Goal: Information Seeking & Learning: Compare options

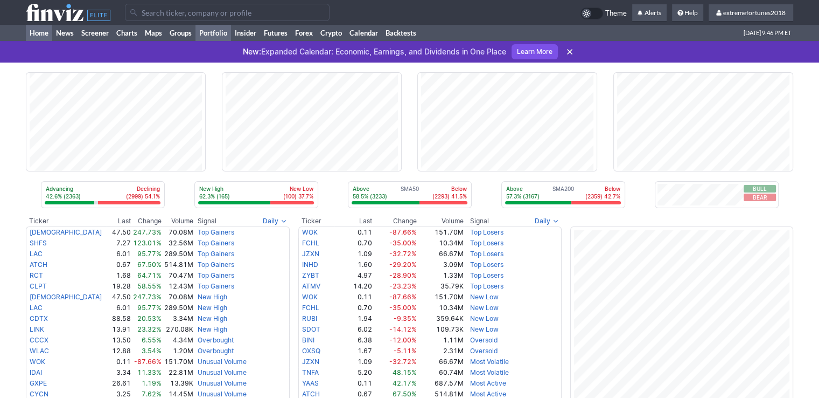
click at [219, 34] on link "Portfolio" at bounding box center [214, 33] width 36 height 16
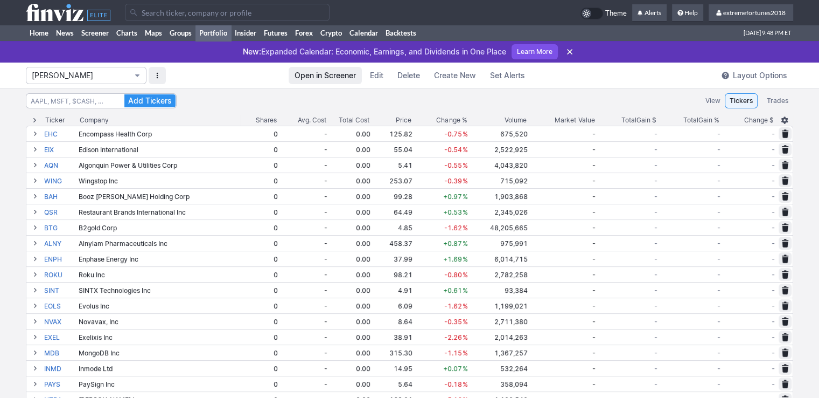
click at [101, 74] on span "Isabel_Watch" at bounding box center [81, 75] width 98 height 11
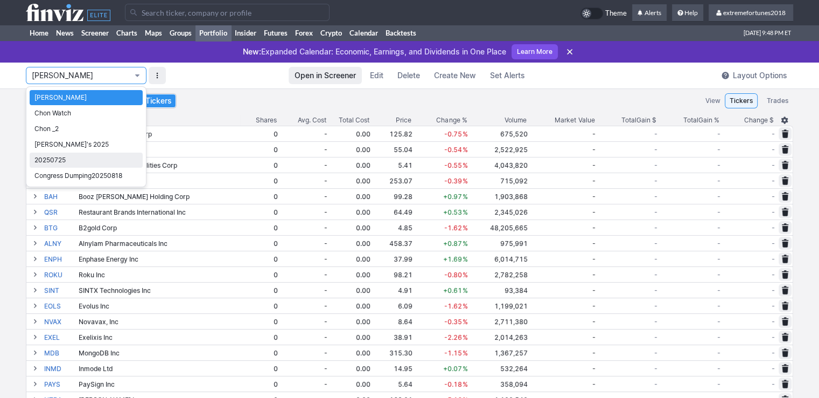
drag, startPoint x: 78, startPoint y: 155, endPoint x: 133, endPoint y: 162, distance: 55.4
click at [78, 155] on span "20250725" at bounding box center [85, 160] width 103 height 11
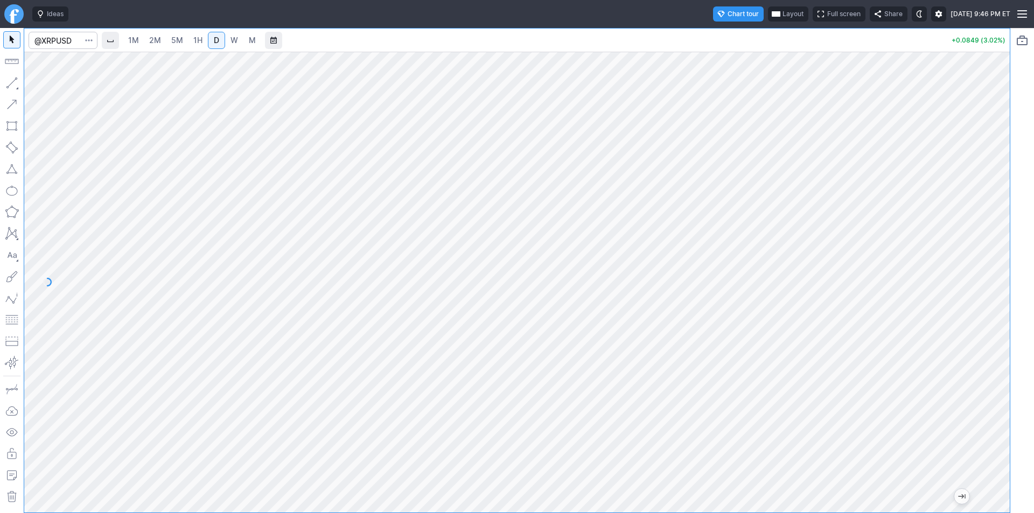
click at [135, 43] on span "1M" at bounding box center [133, 40] width 11 height 9
click at [161, 37] on link "2M" at bounding box center [155, 40] width 22 height 17
click at [174, 41] on span "5M" at bounding box center [177, 40] width 12 height 9
click at [203, 42] on link "1H" at bounding box center [198, 40] width 19 height 17
drag, startPoint x: 1001, startPoint y: 284, endPoint x: 1005, endPoint y: 333, distance: 48.6
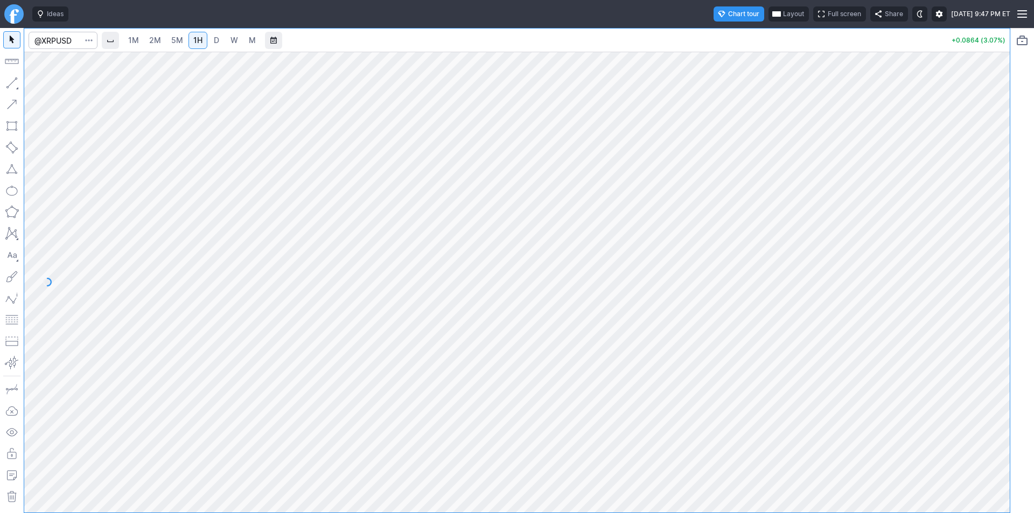
click at [1005, 333] on div at bounding box center [998, 279] width 23 height 434
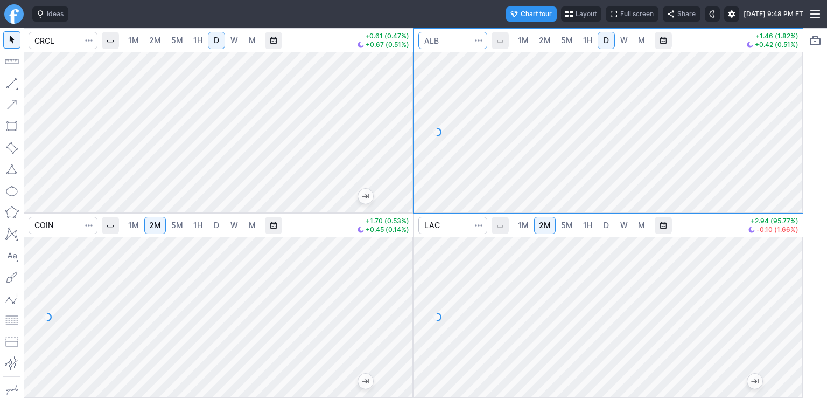
click at [452, 34] on input "Search" at bounding box center [453, 40] width 69 height 17
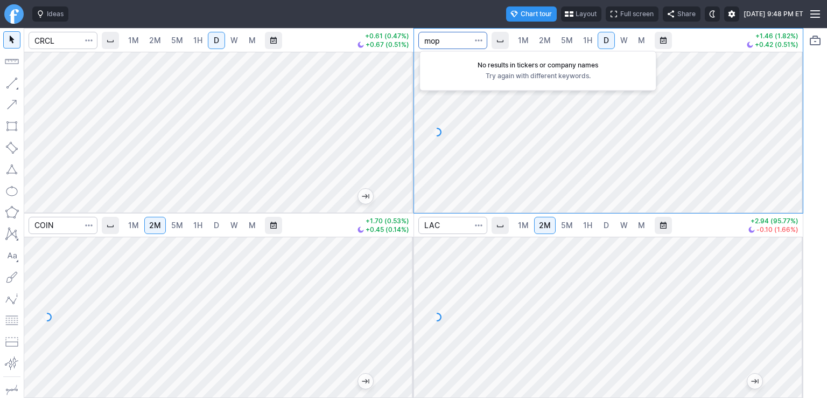
type input "mop"
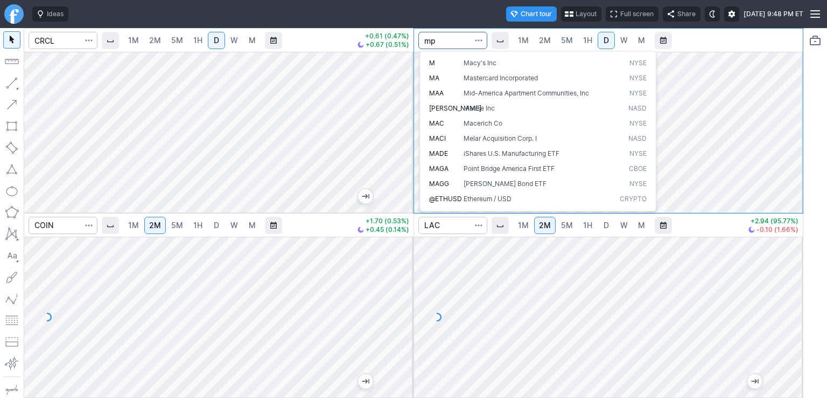
type input "mp"
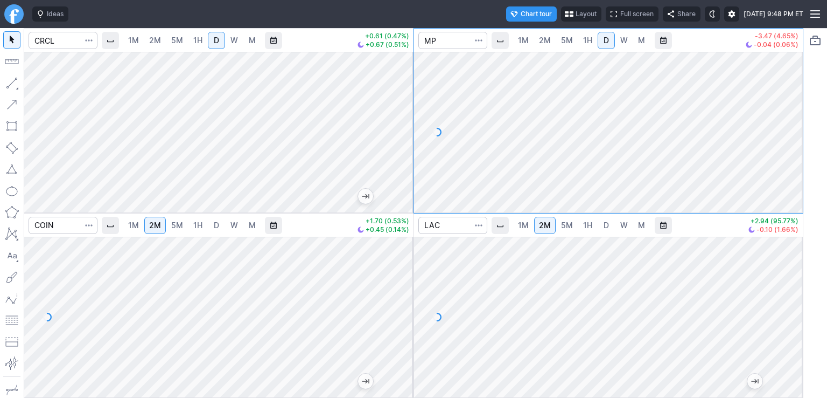
drag, startPoint x: 792, startPoint y: 74, endPoint x: 791, endPoint y: 91, distance: 16.7
click at [791, 91] on div at bounding box center [792, 129] width 23 height 134
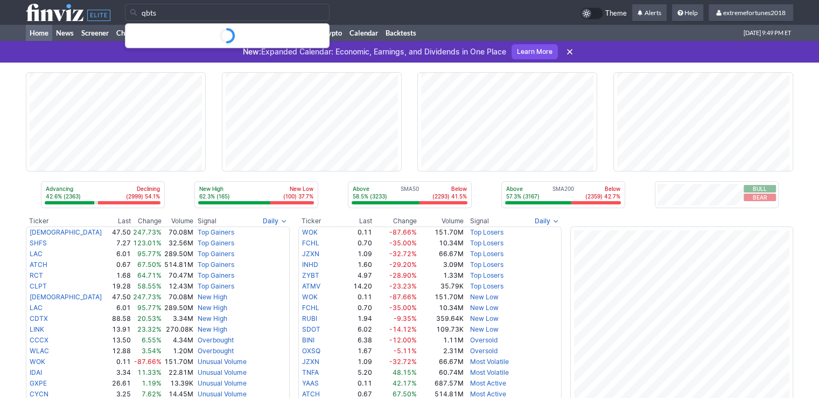
type input "qbts"
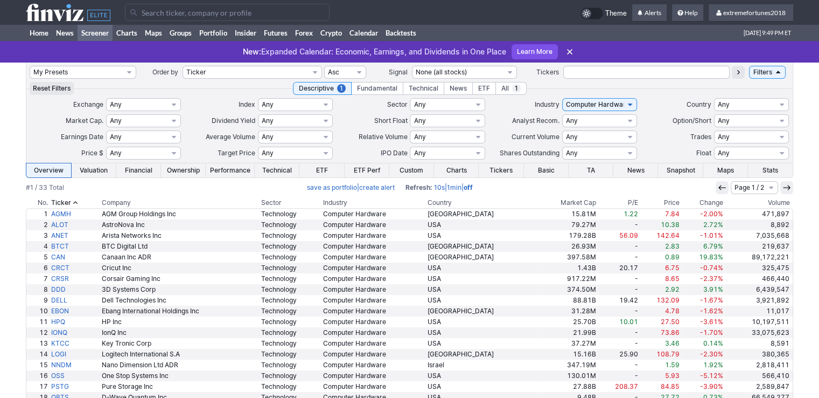
click at [777, 201] on th "Volume" at bounding box center [759, 202] width 68 height 11
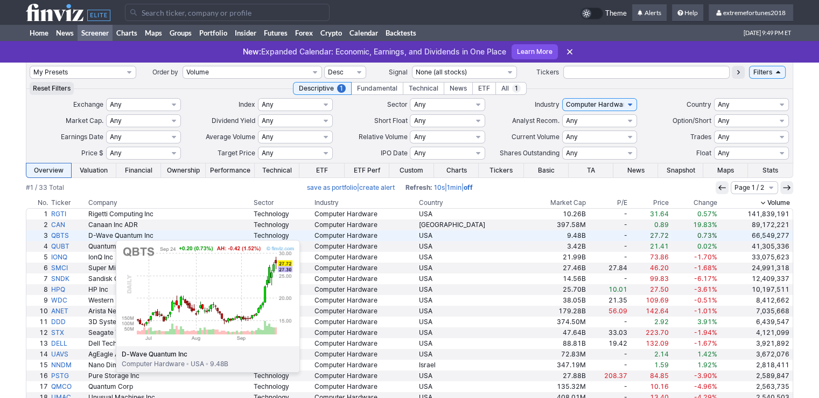
click at [62, 234] on link "QBTS" at bounding box center [68, 235] width 37 height 11
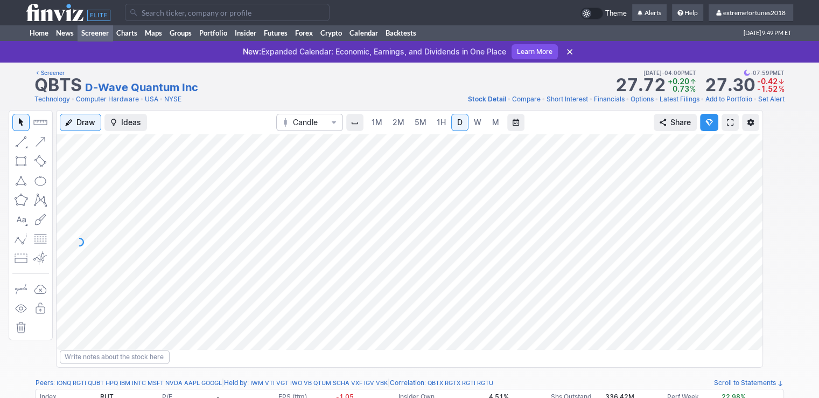
click at [88, 33] on link "Screener" at bounding box center [95, 33] width 35 height 16
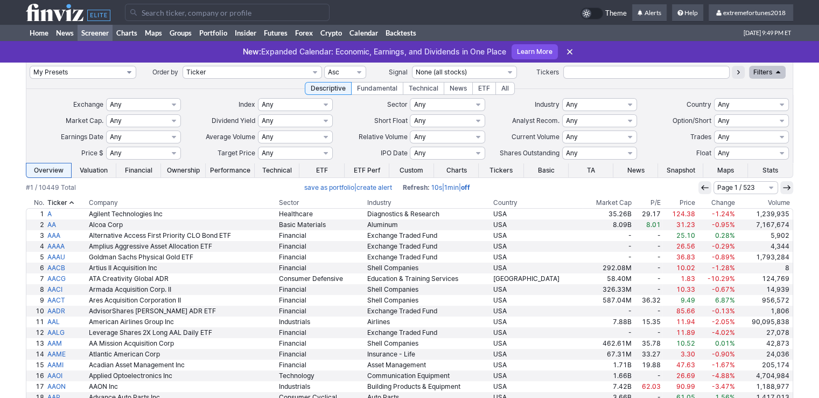
click at [91, 74] on select "My Presets -Save Screen -Edit Screens s: $100-2000 ATR>3 s: $200-2000 ATR=4-60 …" at bounding box center [83, 72] width 107 height 13
click at [30, 66] on select "My Presets -Save Screen -Edit Screens s: $100-2000 ATR>3 s: $200-2000 ATR=4-60 …" at bounding box center [83, 72] width 107 height 13
select select "My Presets"
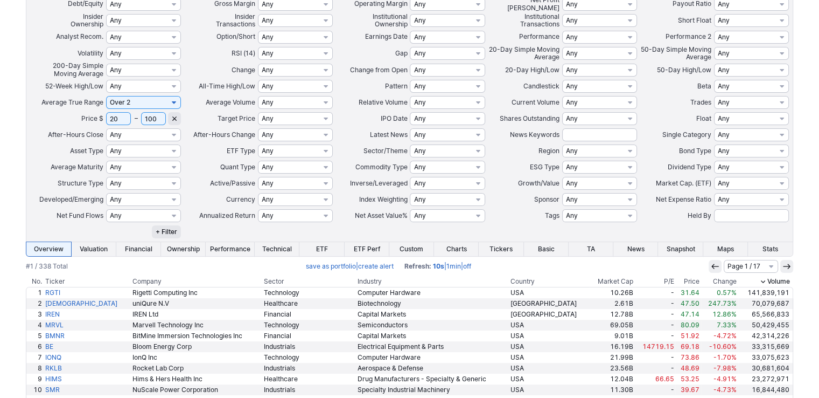
click at [154, 106] on select "Any Over 0.25 Over 0.5 Over 0.75 Over 1 Over 1.5 Over 2 Over 2.5 Over 3 Over 3.…" at bounding box center [143, 102] width 75 height 13
select select "o1.5"
click at [106, 96] on select "Any Over 0.25 Over 0.5 Over 0.75 Over 1 Over 1.5 Over 2 Over 2.5 Over 3 Over 3.…" at bounding box center [143, 102] width 75 height 13
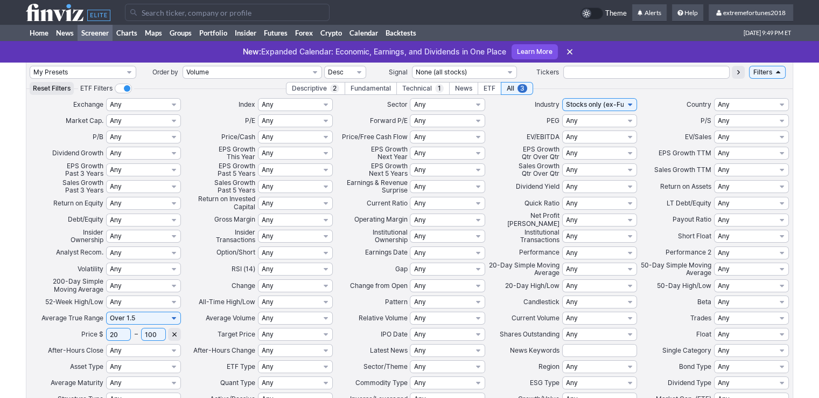
click at [120, 332] on tr "20 – 100" at bounding box center [143, 334] width 75 height 13
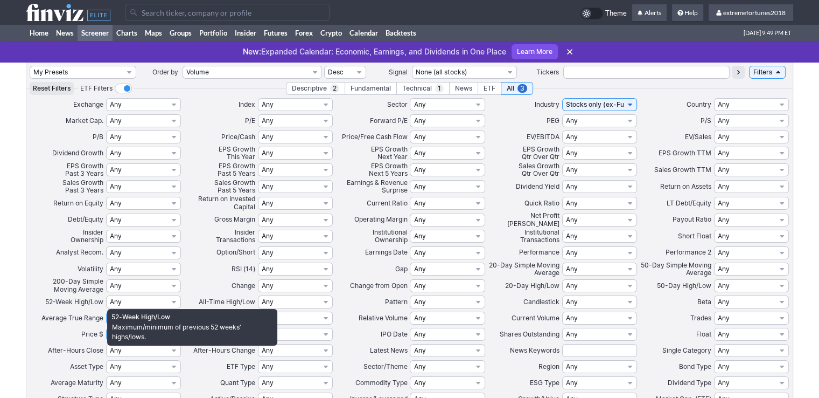
type input "50"
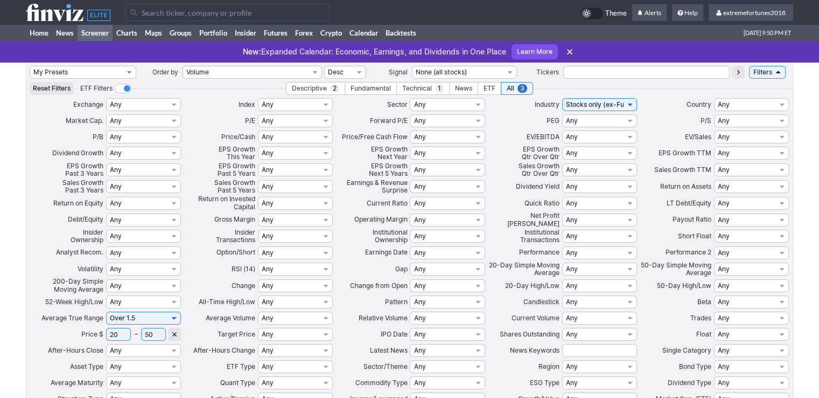
click at [81, 72] on select "My Presets -Save Screen -Edit Screens s: $100-2000 ATR>3 s: $200-2000 ATR=4-60 …" at bounding box center [83, 72] width 107 height 13
click at [30, 66] on select "My Presets -Save Screen -Edit Screens s: $100-2000 ATR>3 s: $200-2000 ATR=4-60 …" at bounding box center [83, 72] width 107 height 13
select select "My Presets"
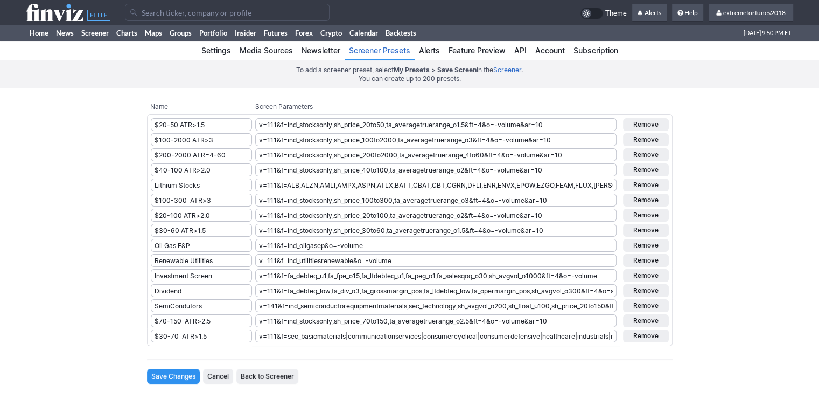
type input "$20-50 ATR>1.5"
click at [180, 376] on input "Save Changes" at bounding box center [173, 375] width 53 height 15
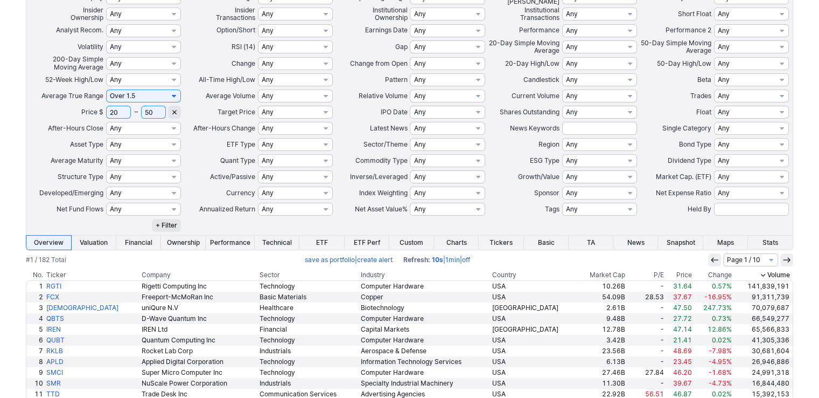
scroll to position [307, 0]
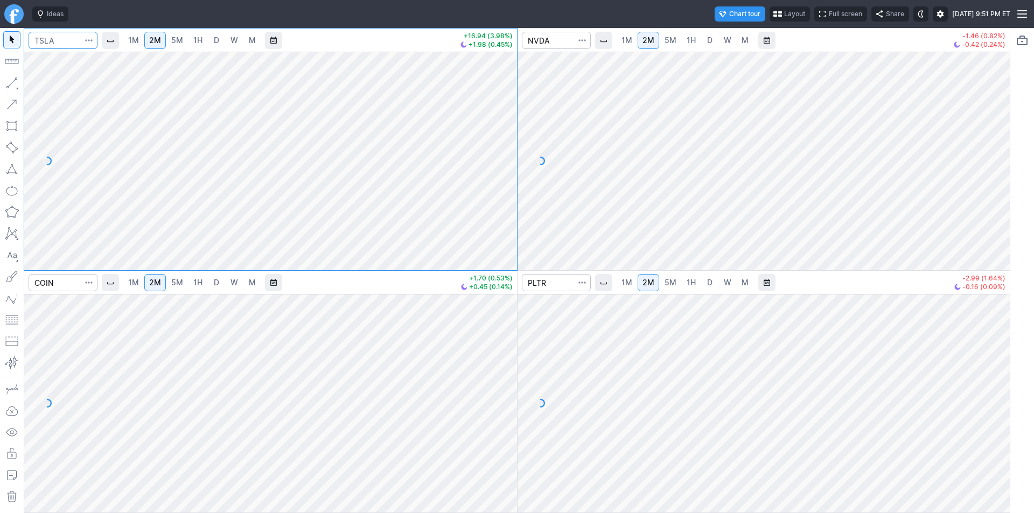
click at [66, 43] on input "Search" at bounding box center [63, 40] width 69 height 17
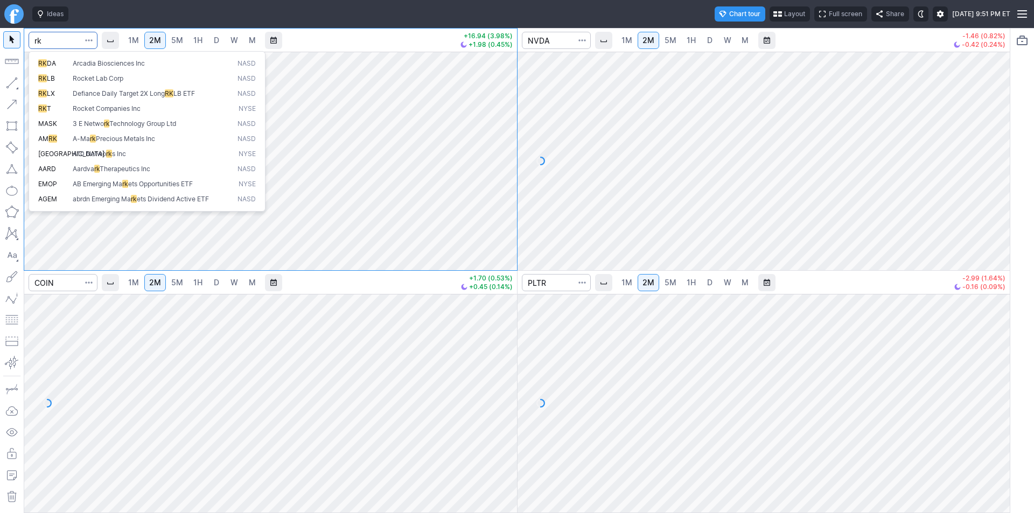
type input "r"
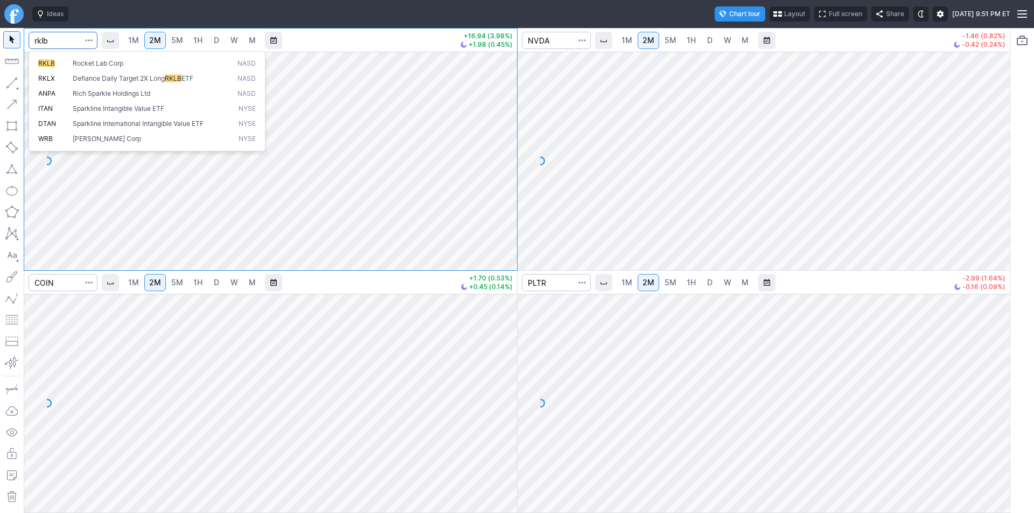
type input "rklb"
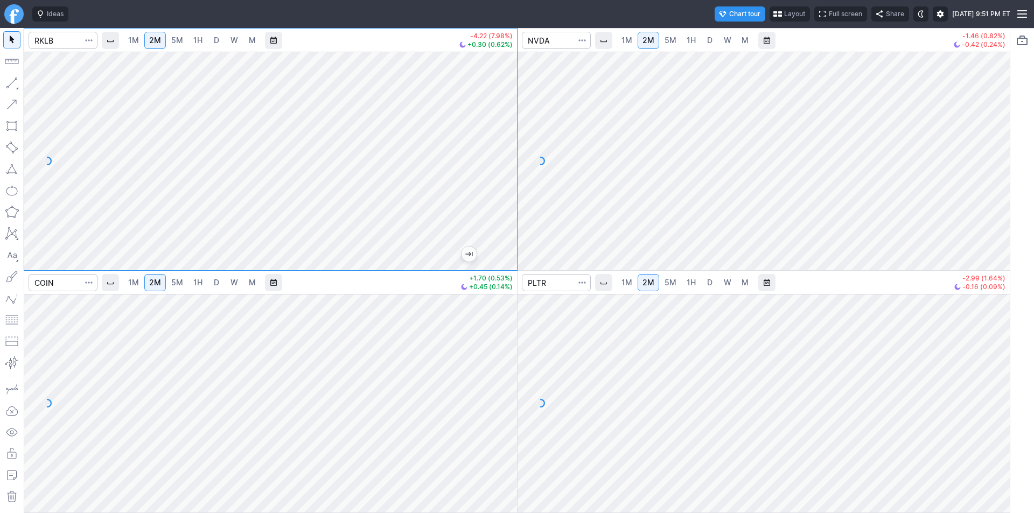
click at [169, 38] on link "5M" at bounding box center [177, 40] width 22 height 17
click at [562, 40] on input "Search" at bounding box center [556, 40] width 69 height 17
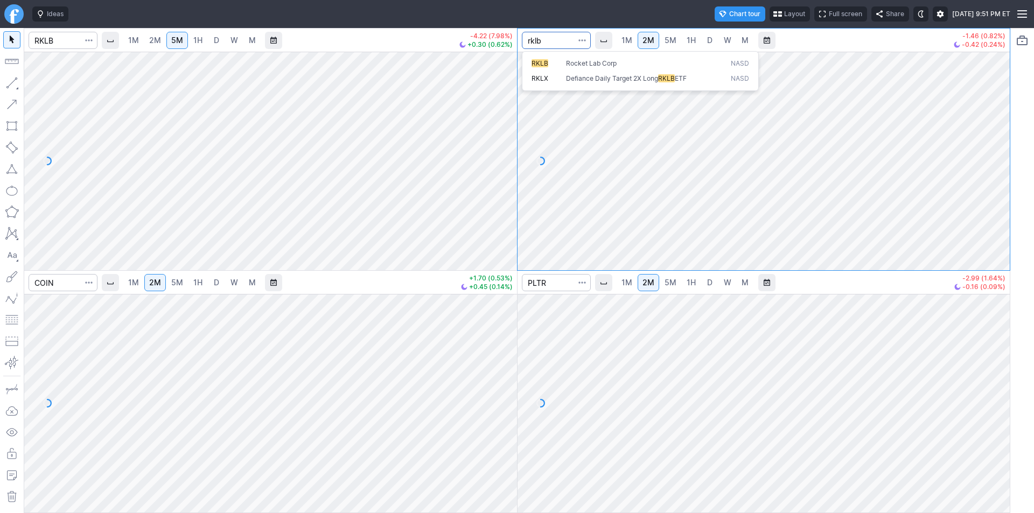
type input "rklb"
click at [630, 36] on span "1M" at bounding box center [627, 40] width 11 height 9
drag, startPoint x: 503, startPoint y: 215, endPoint x: 504, endPoint y: 205, distance: 10.8
click at [504, 205] on div at bounding box center [506, 158] width 23 height 192
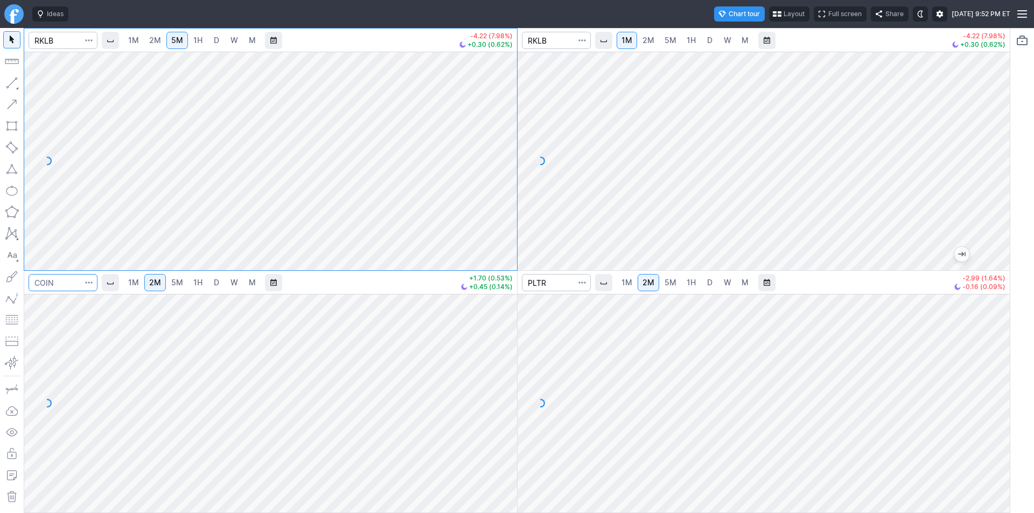
click at [59, 288] on input "Search" at bounding box center [63, 282] width 69 height 17
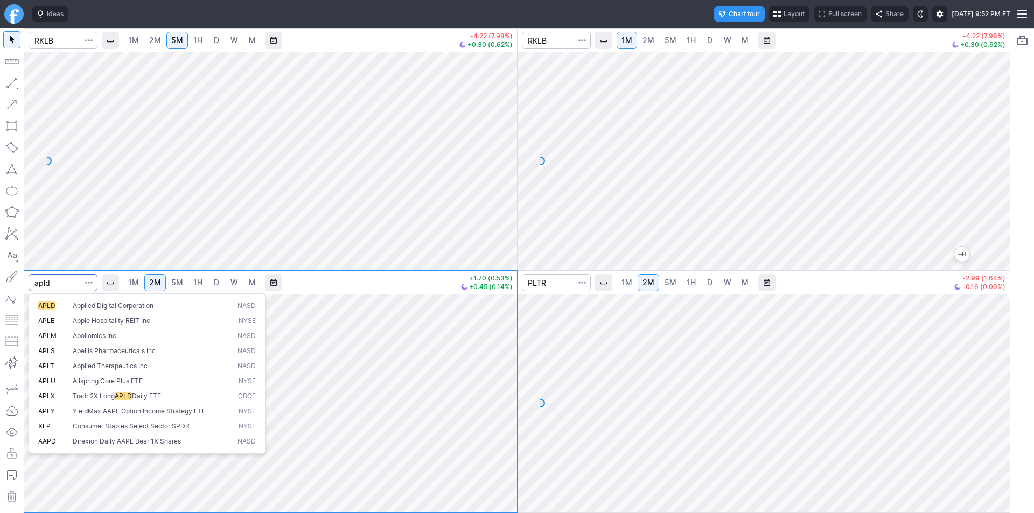
type input "apld"
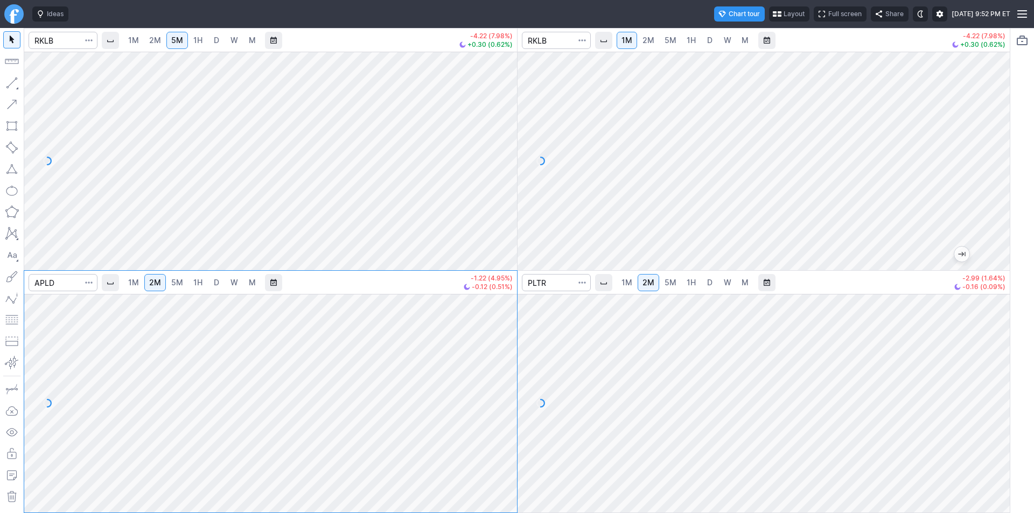
drag, startPoint x: 172, startPoint y: 280, endPoint x: 199, endPoint y: 287, distance: 27.3
click at [173, 280] on span "5M" at bounding box center [177, 282] width 12 height 9
click at [550, 280] on input "Search" at bounding box center [556, 282] width 69 height 17
type input "apld"
click at [621, 289] on link "1M" at bounding box center [627, 282] width 20 height 17
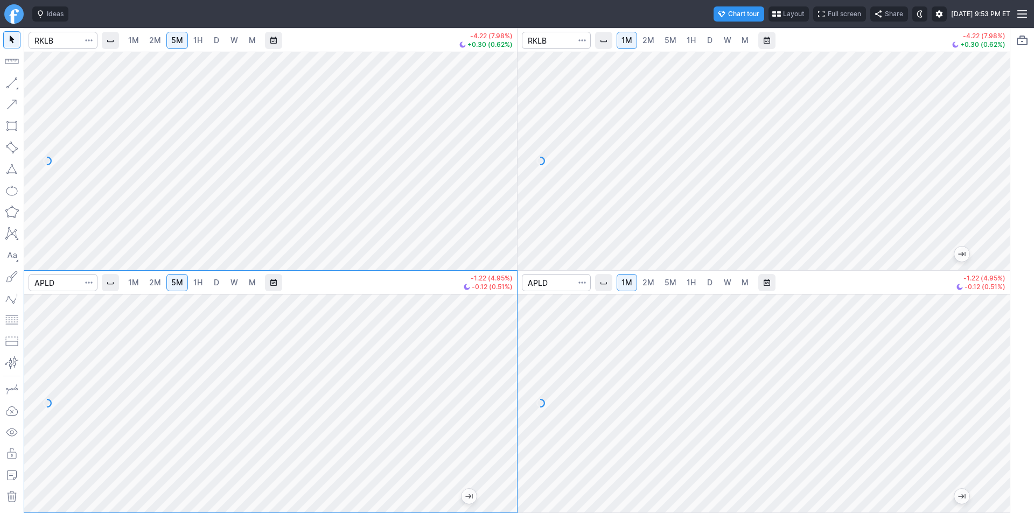
drag, startPoint x: 500, startPoint y: 455, endPoint x: 503, endPoint y: 417, distance: 38.3
click at [503, 417] on div at bounding box center [506, 401] width 23 height 192
click at [502, 446] on div at bounding box center [506, 401] width 23 height 192
drag, startPoint x: 996, startPoint y: 449, endPoint x: 994, endPoint y: 433, distance: 16.3
click at [996, 430] on div at bounding box center [998, 401] width 23 height 192
